Goal: Transaction & Acquisition: Obtain resource

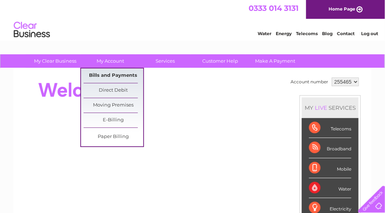
click at [110, 75] on link "Bills and Payments" at bounding box center [114, 75] width 60 height 14
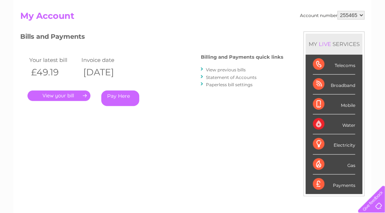
click at [59, 97] on link "." at bounding box center [59, 95] width 63 height 10
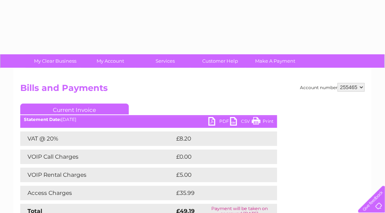
click at [212, 120] on link "PDF" at bounding box center [219, 122] width 22 height 10
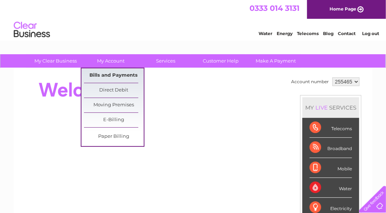
click at [111, 74] on link "Bills and Payments" at bounding box center [114, 75] width 60 height 14
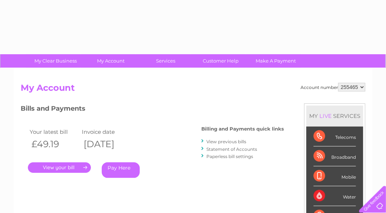
click at [54, 169] on link "." at bounding box center [59, 167] width 63 height 10
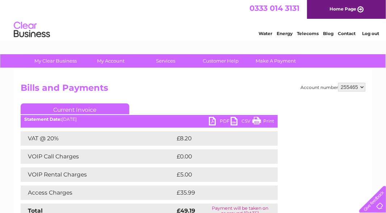
click at [220, 120] on link "PDF" at bounding box center [220, 122] width 22 height 10
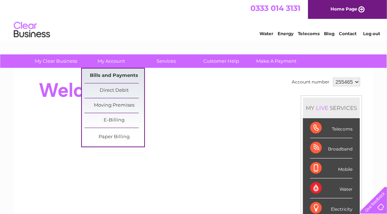
click at [109, 74] on link "Bills and Payments" at bounding box center [114, 75] width 60 height 14
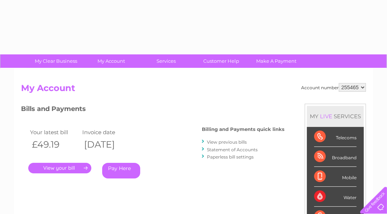
click at [48, 167] on link "." at bounding box center [59, 167] width 63 height 10
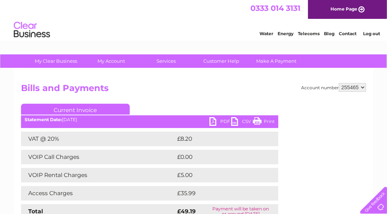
click at [220, 121] on link "PDF" at bounding box center [220, 122] width 22 height 10
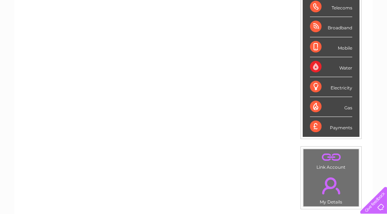
scroll to position [35, 0]
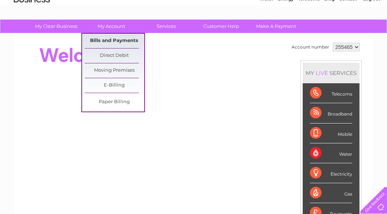
click at [112, 41] on link "Bills and Payments" at bounding box center [115, 41] width 60 height 14
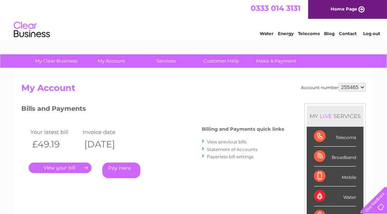
click at [52, 169] on link "." at bounding box center [60, 167] width 63 height 10
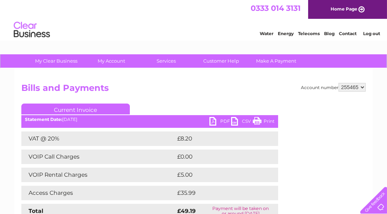
click at [218, 121] on link "PDF" at bounding box center [221, 122] width 22 height 10
